Goal: Navigation & Orientation: Find specific page/section

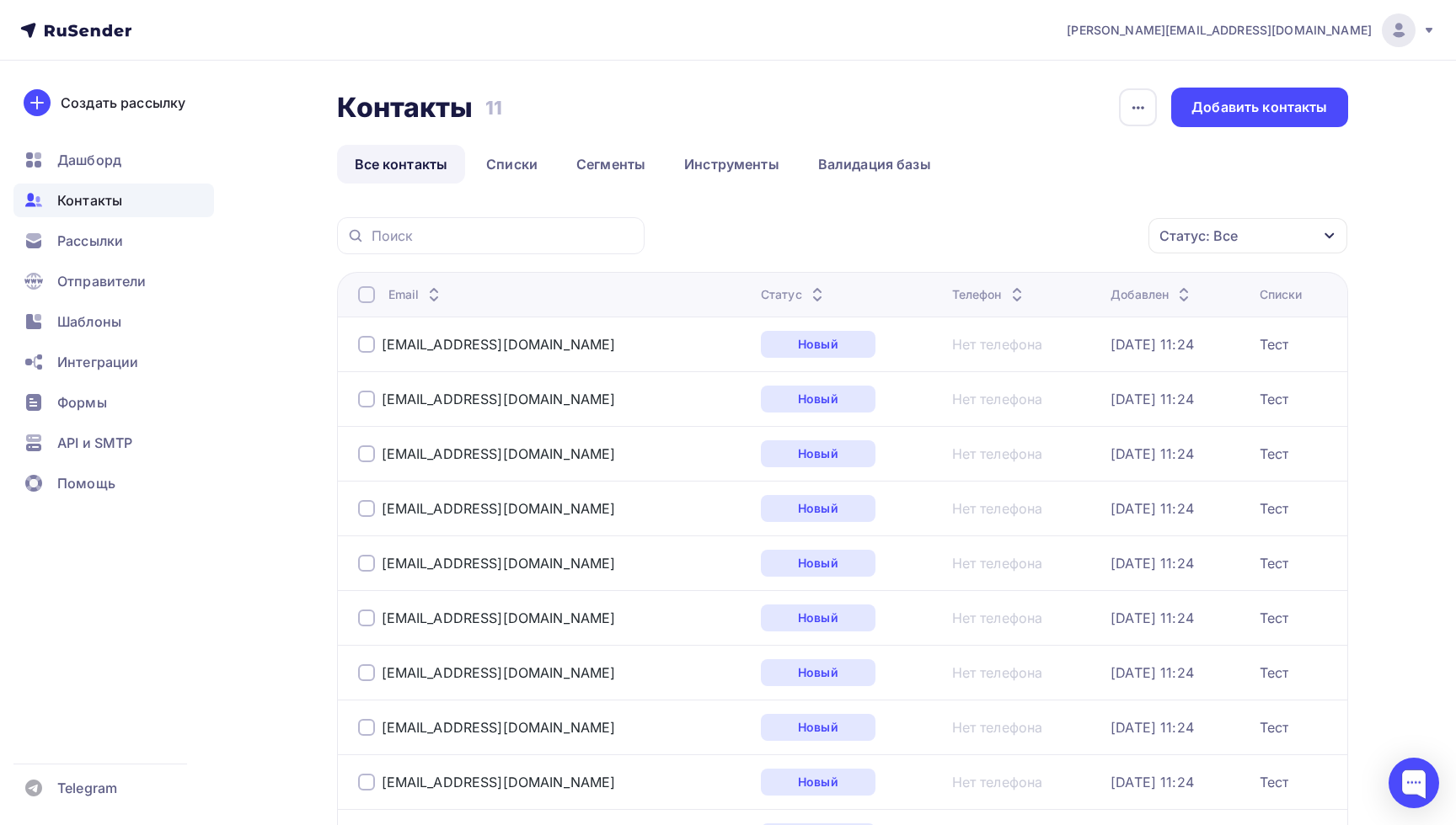
click at [595, 363] on td "[EMAIL_ADDRESS][DOMAIN_NAME]" at bounding box center [545, 344] width 417 height 55
click at [486, 347] on div "[EMAIL_ADDRESS][DOMAIN_NAME]" at bounding box center [499, 344] width 234 height 17
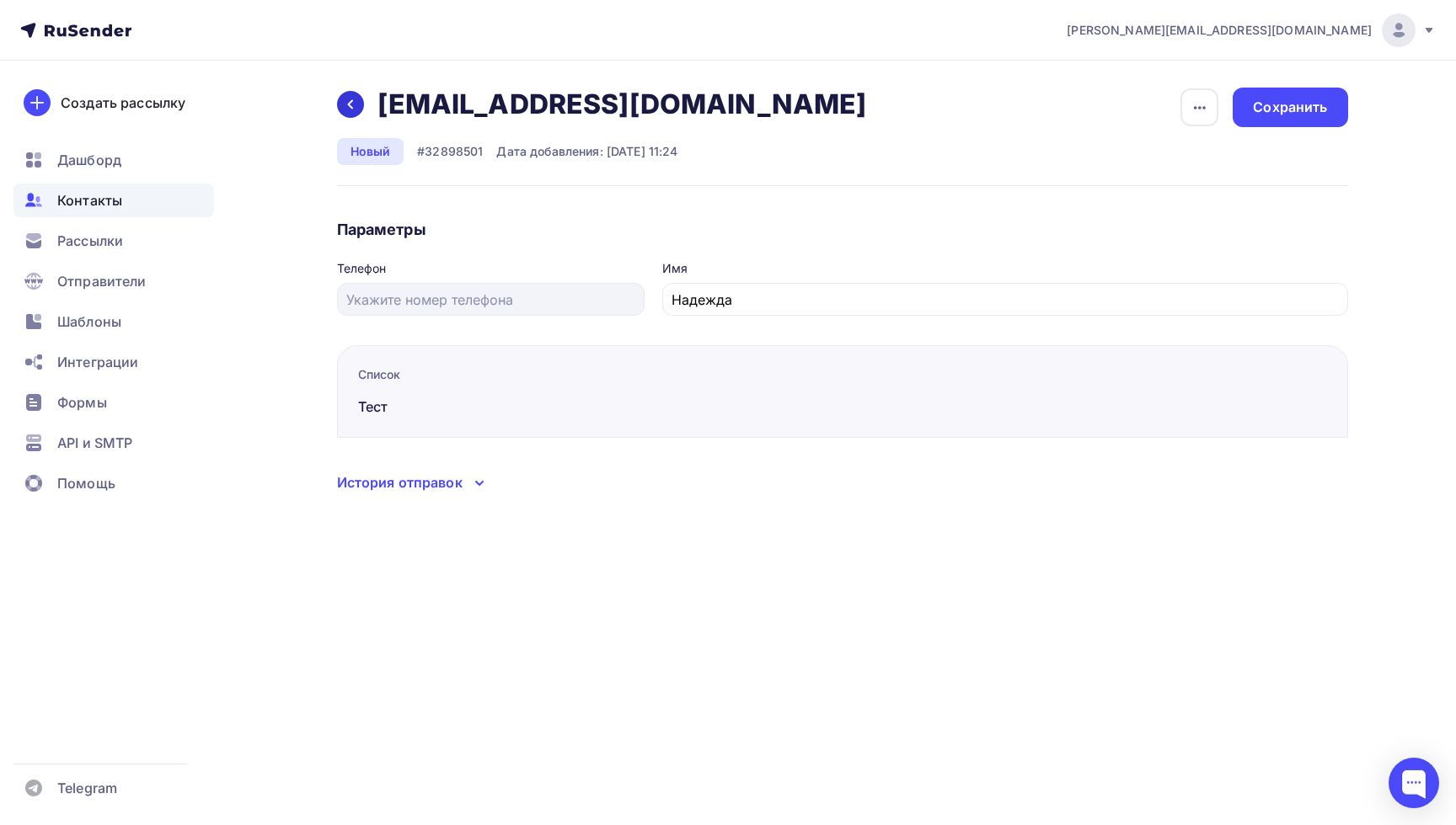
click at [342, 103] on div at bounding box center [350, 104] width 27 height 27
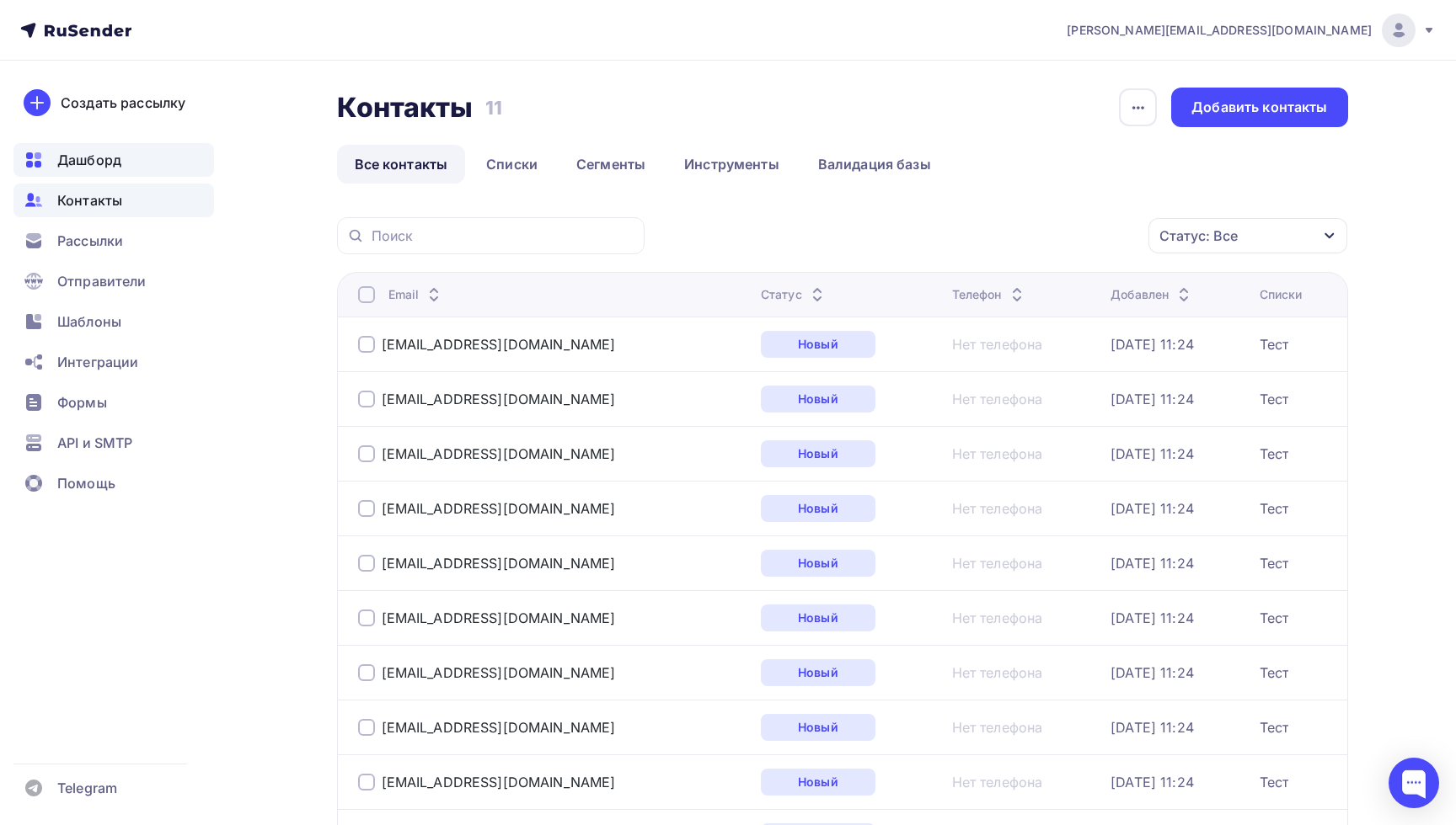
click at [86, 165] on span "Дашборд" at bounding box center [89, 160] width 64 height 20
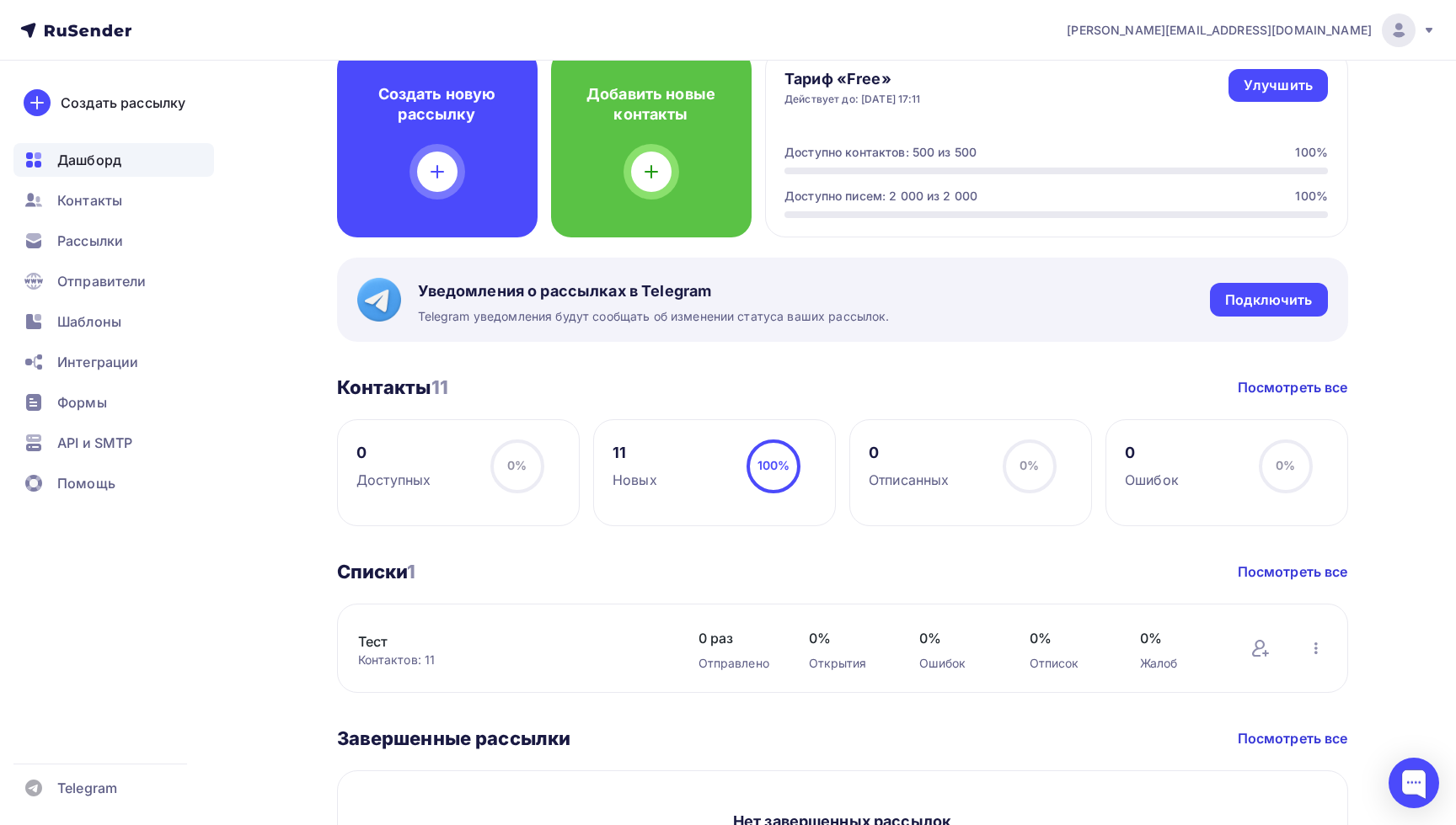
scroll to position [111, 0]
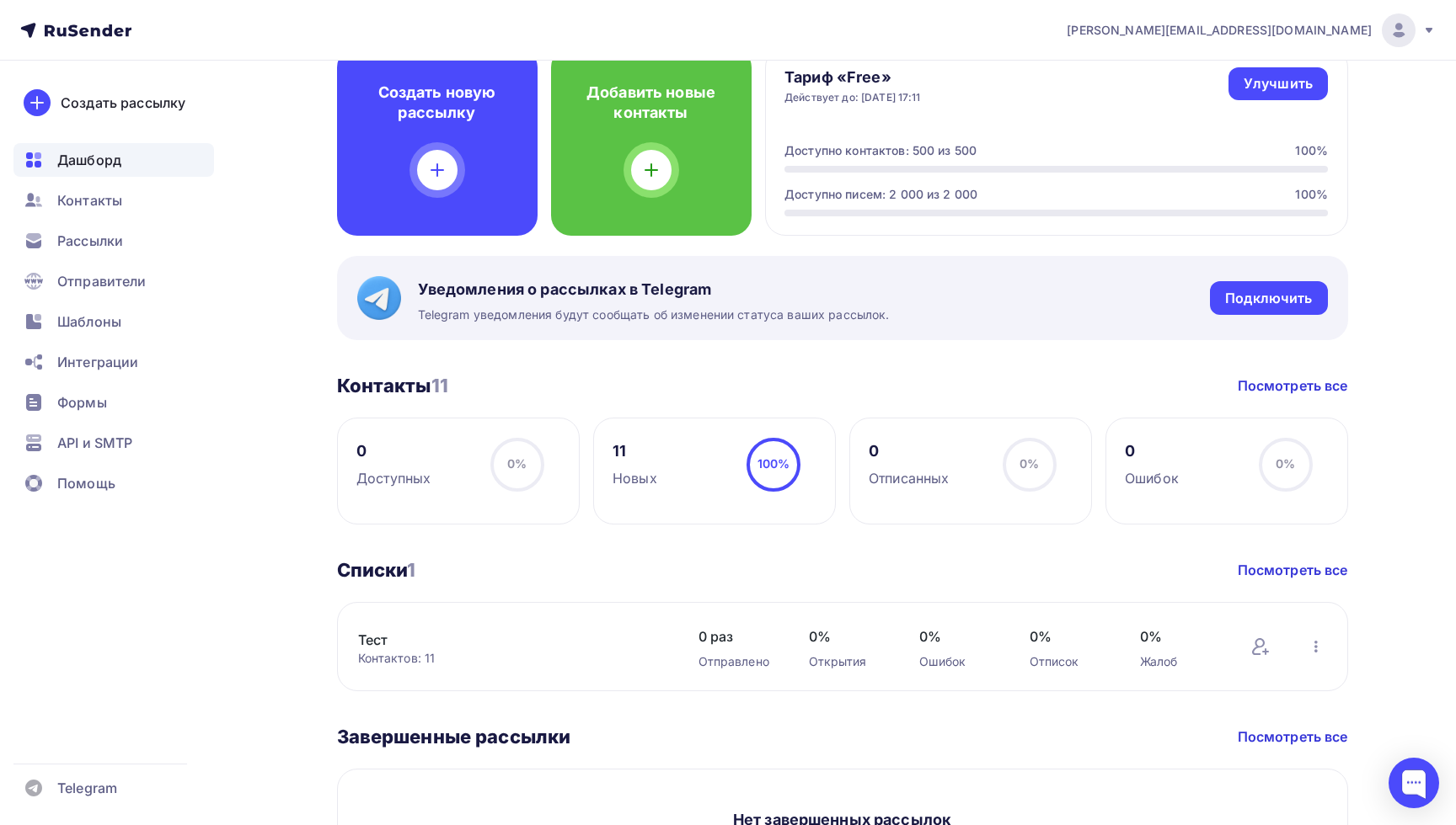
click at [392, 377] on h3 "Контакты 11" at bounding box center [392, 385] width 111 height 24
click at [1270, 385] on link "Посмотреть все" at bounding box center [1293, 385] width 110 height 20
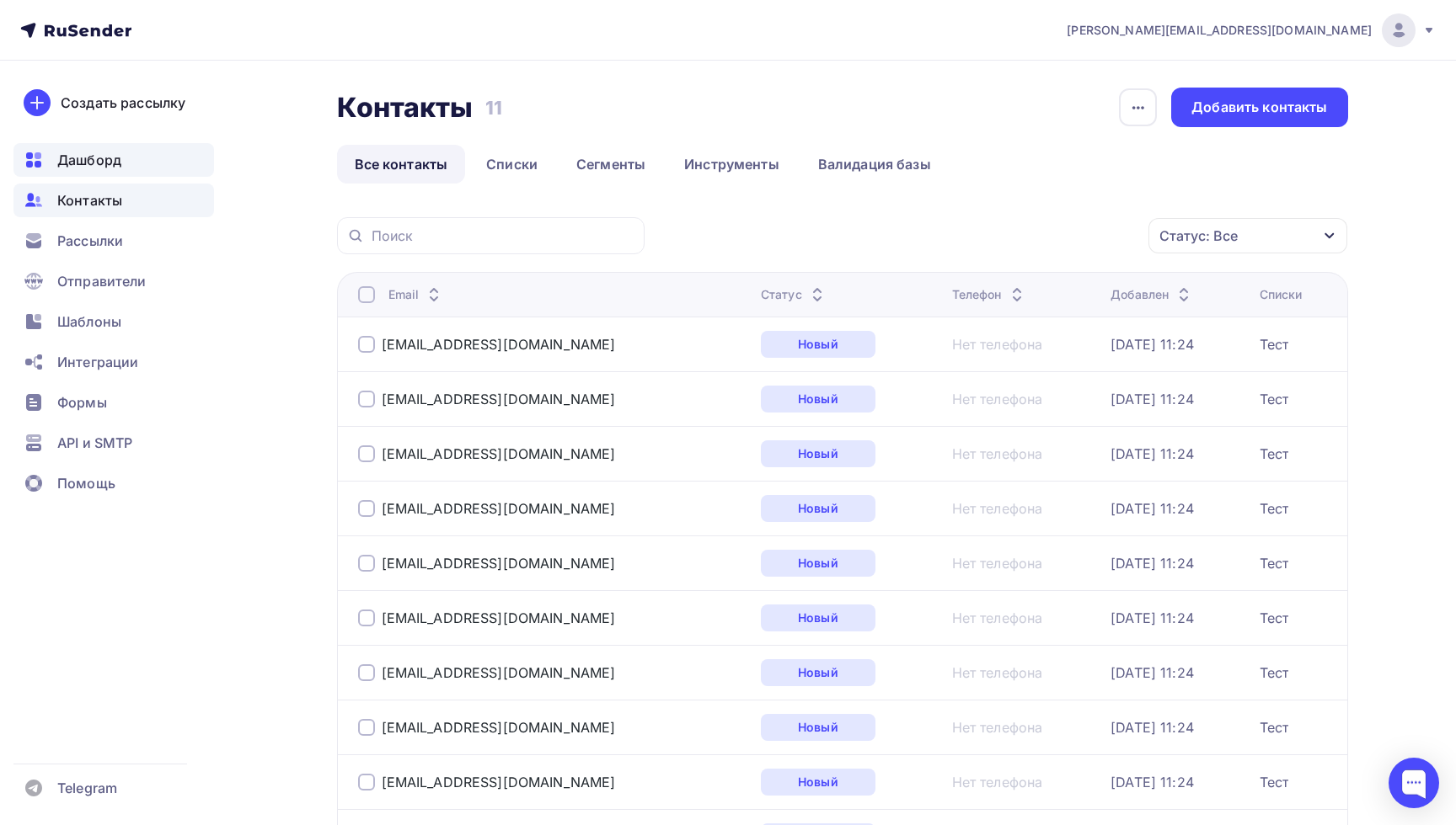
click at [120, 155] on span "Дашборд" at bounding box center [89, 160] width 64 height 20
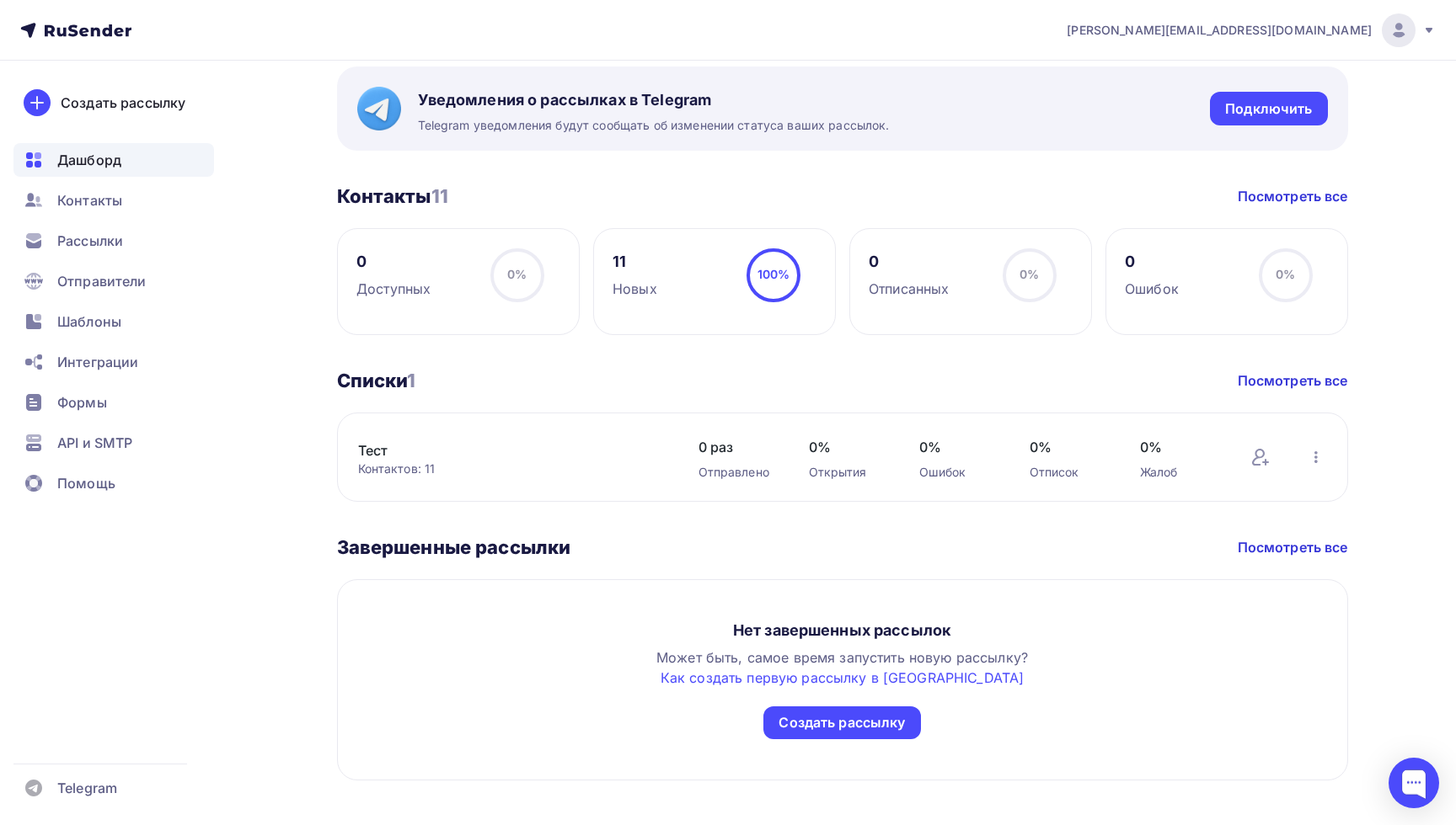
scroll to position [326, 0]
